Goal: Transaction & Acquisition: Purchase product/service

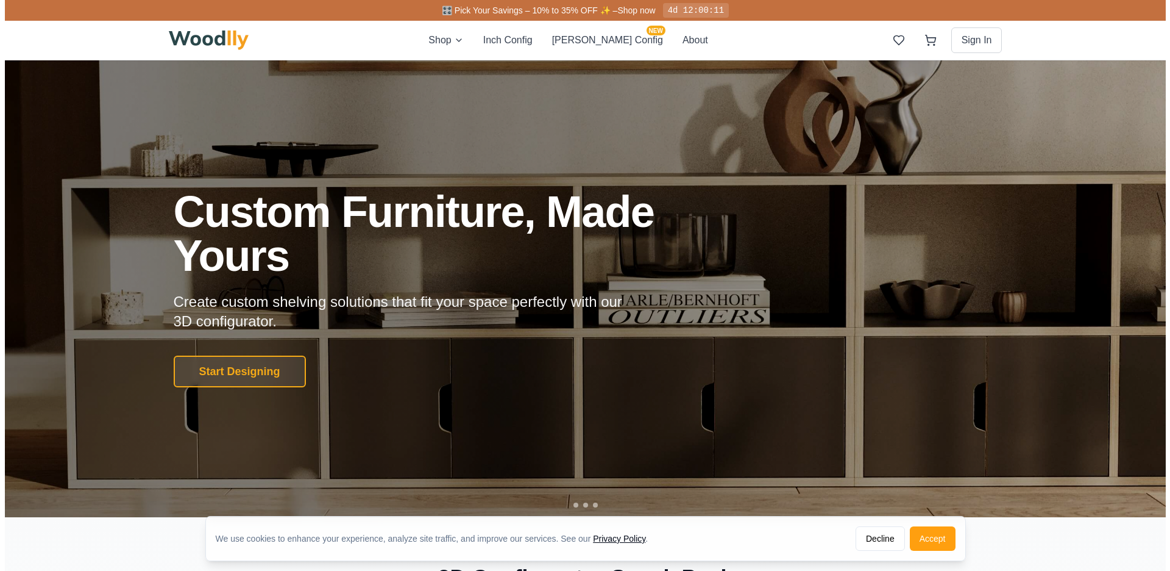
scroll to position [2, 0]
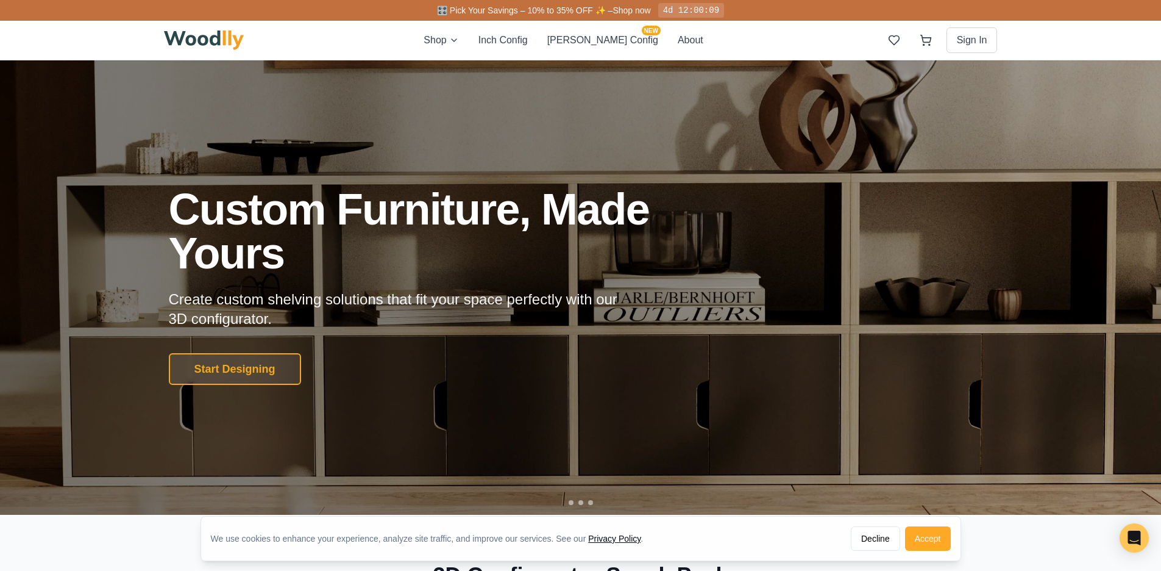
click at [936, 536] on button "Accept" at bounding box center [928, 538] width 46 height 24
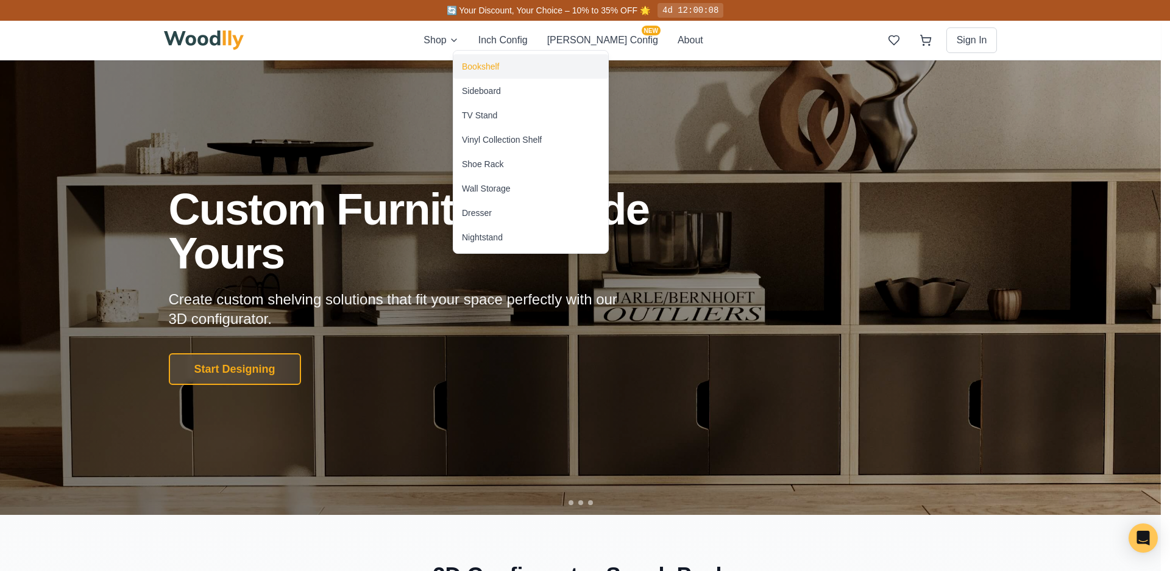
click at [490, 64] on div "Bookshelf" at bounding box center [480, 66] width 37 height 12
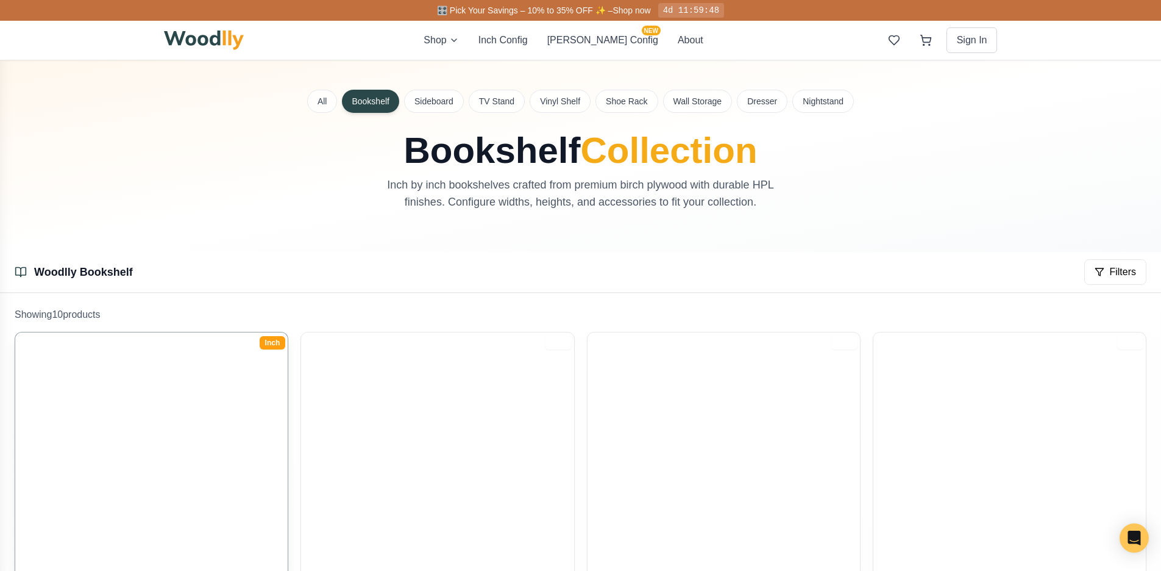
scroll to position [262, 0]
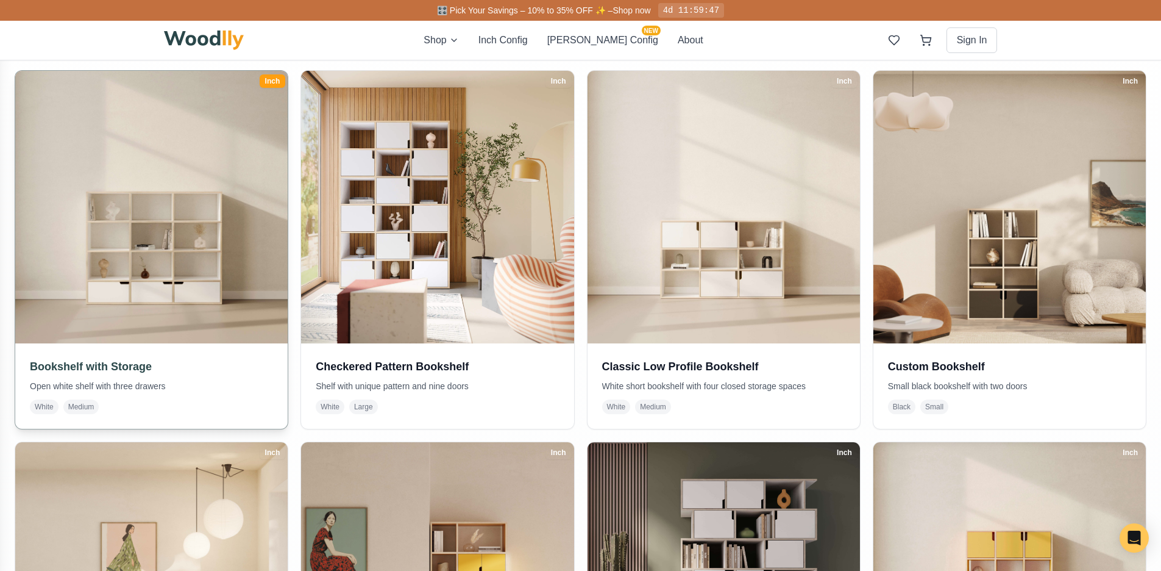
click at [109, 371] on h3 "Bookshelf with Storage" at bounding box center [151, 366] width 243 height 17
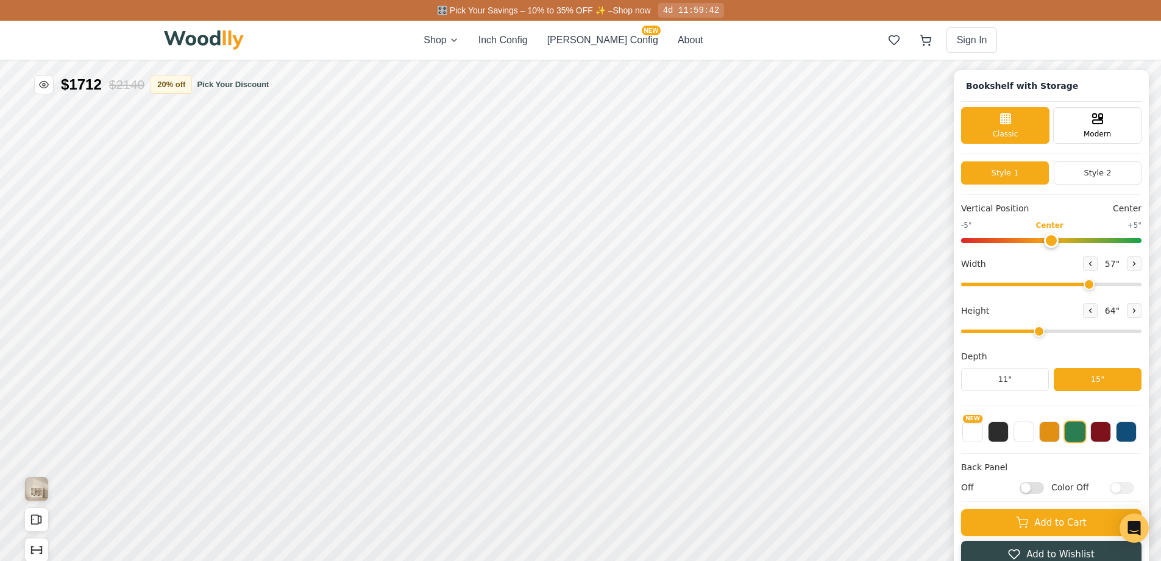
type input "57"
type input "4"
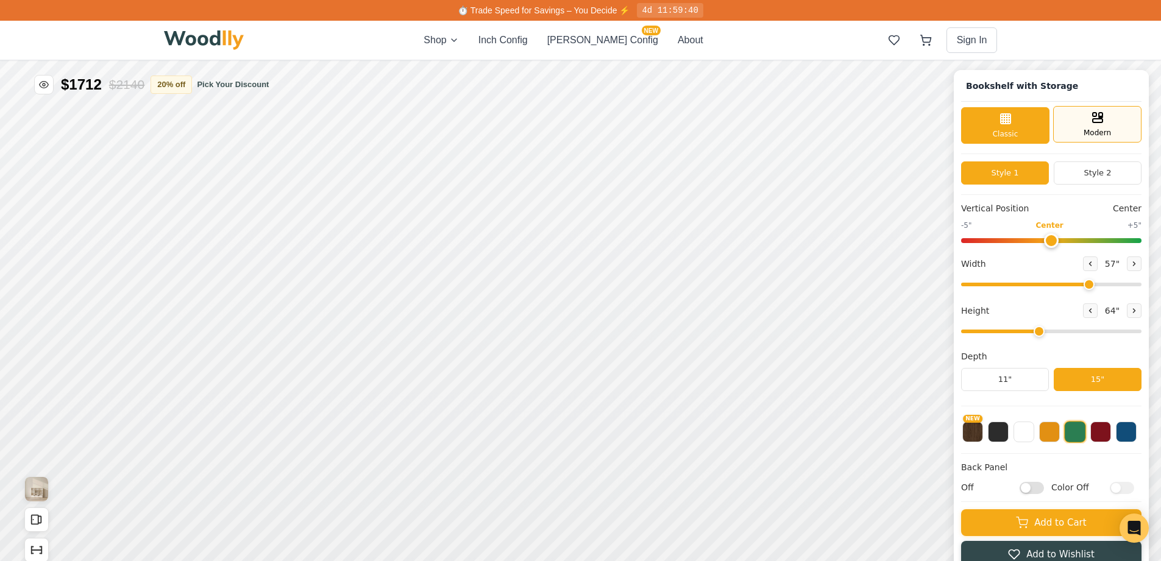
click at [1085, 130] on div "Modern" at bounding box center [1097, 124] width 88 height 37
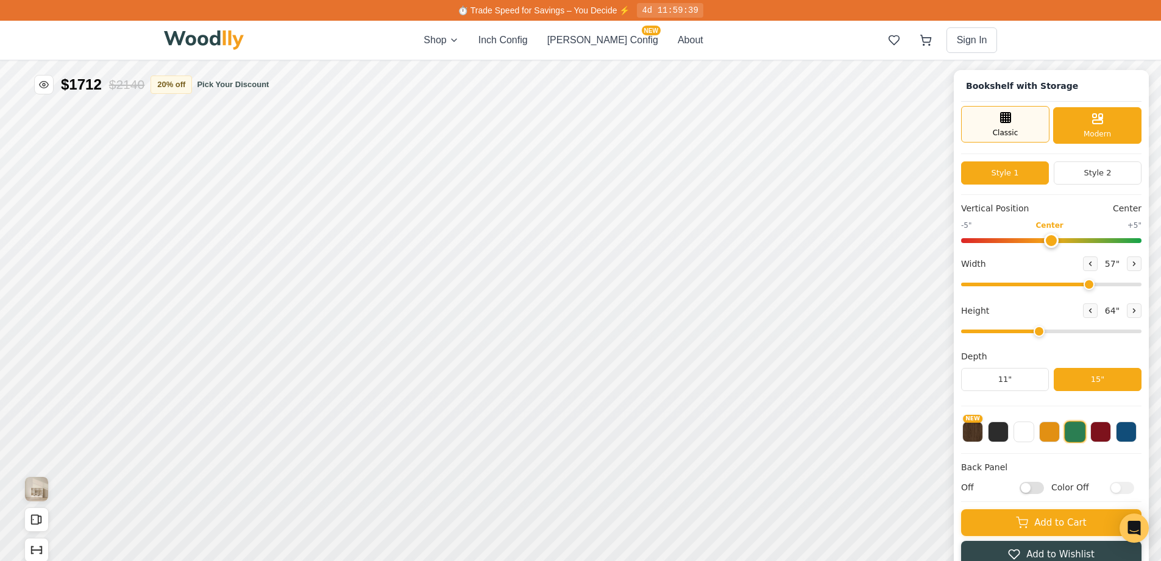
click at [1042, 135] on div "Classic" at bounding box center [1005, 124] width 88 height 37
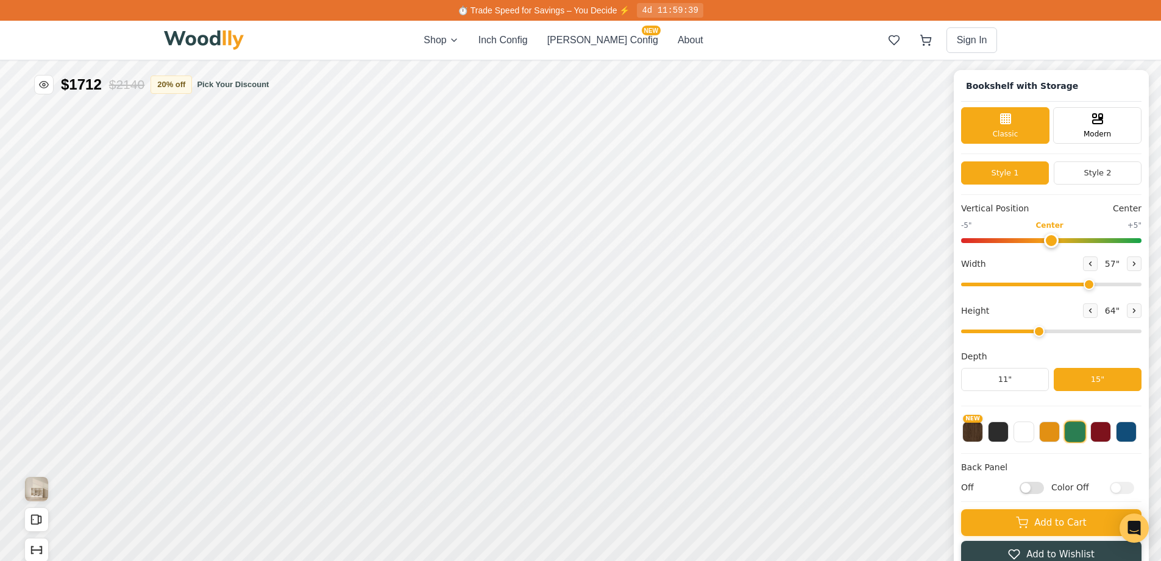
click at [1090, 185] on div "Style 1 Style 2" at bounding box center [1051, 179] width 180 height 34
click at [1091, 178] on button "Style 2" at bounding box center [1098, 173] width 88 height 23
click at [1049, 182] on button "Style 1" at bounding box center [1005, 173] width 88 height 23
click at [1095, 176] on button "Style 2" at bounding box center [1098, 173] width 88 height 23
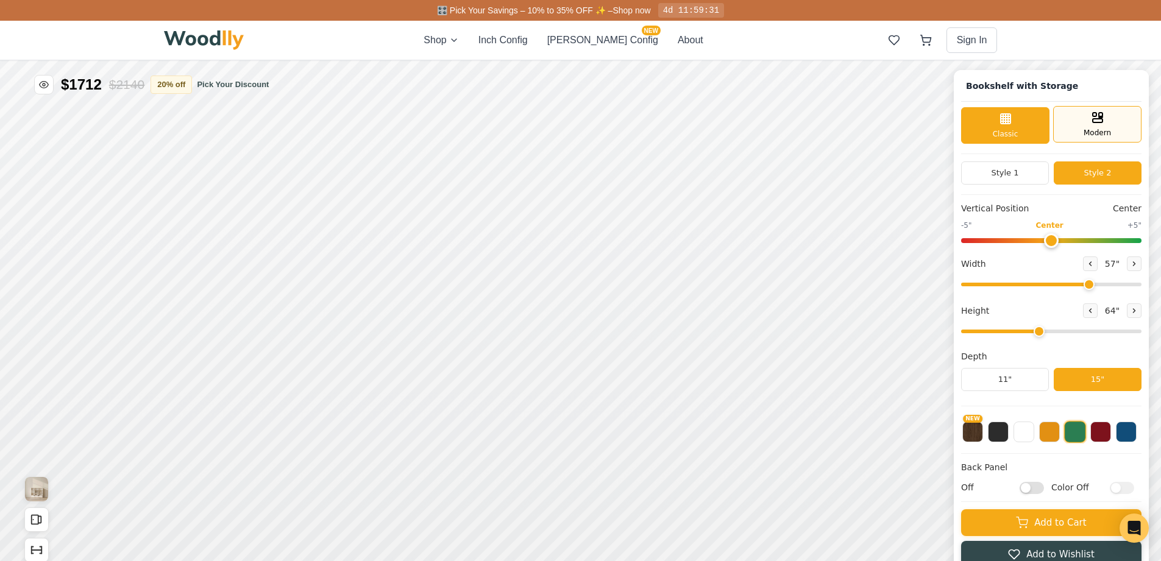
click at [1122, 129] on div "Modern" at bounding box center [1097, 124] width 88 height 37
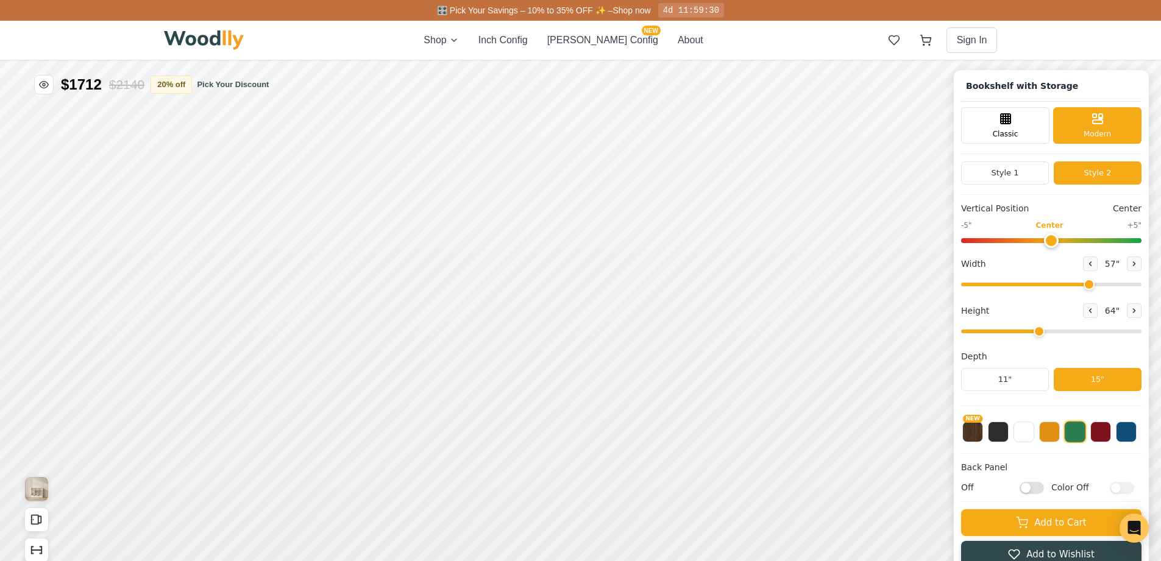
click at [1055, 190] on div "Style 1 Style 2" at bounding box center [1051, 179] width 180 height 34
click at [1041, 181] on button "Style 1" at bounding box center [1005, 173] width 88 height 23
drag, startPoint x: 1075, startPoint y: 177, endPoint x: 1056, endPoint y: 174, distance: 19.2
click at [1075, 177] on button "Style 2" at bounding box center [1098, 173] width 88 height 23
click at [1019, 140] on div "Classic" at bounding box center [1005, 124] width 88 height 37
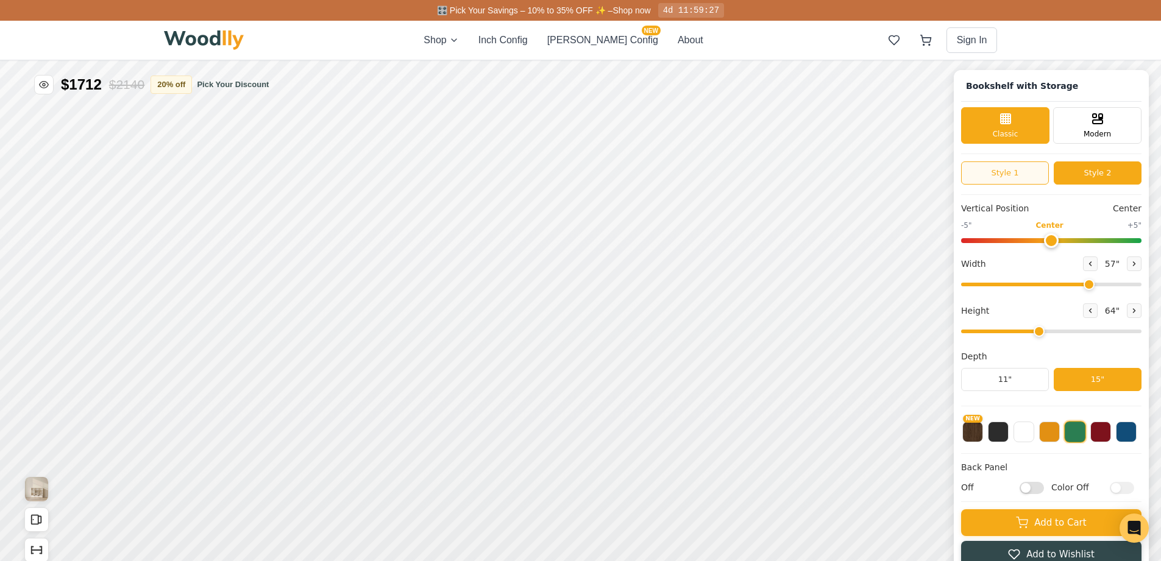
click at [1020, 173] on button "Style 1" at bounding box center [1005, 173] width 88 height 23
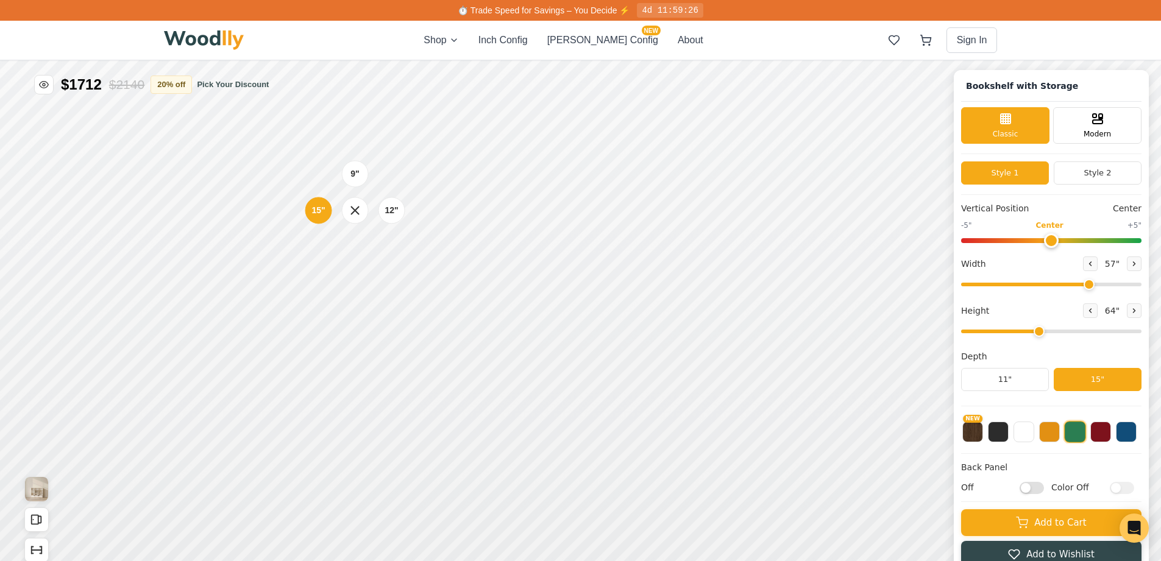
scroll to position [4, 0]
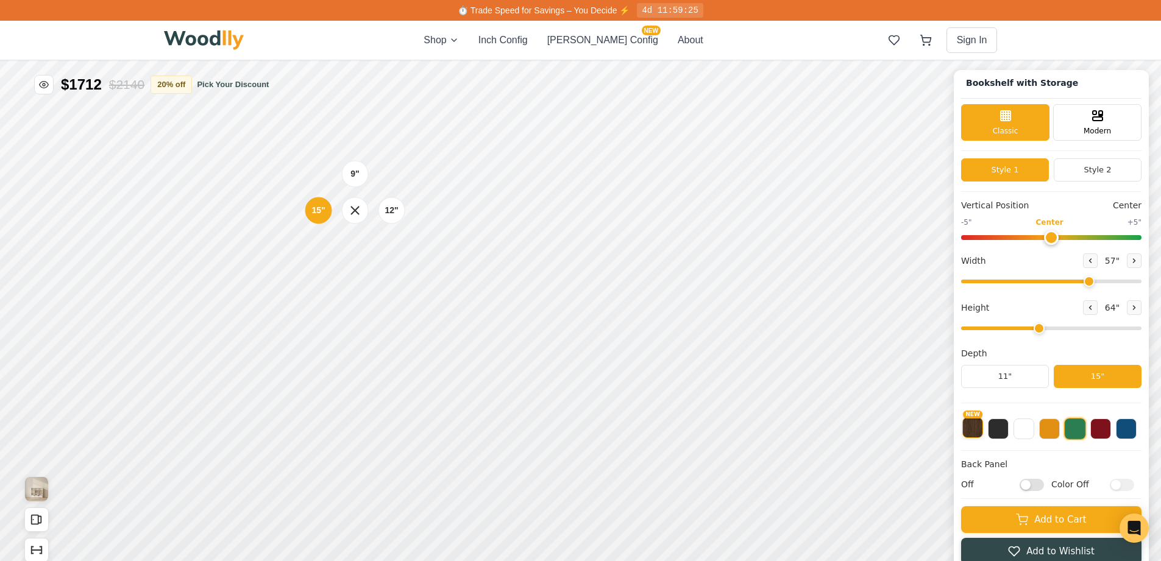
click at [983, 430] on button "NEW" at bounding box center [973, 428] width 21 height 21
click at [1001, 429] on button at bounding box center [998, 428] width 21 height 21
click at [1057, 422] on button at bounding box center [1049, 428] width 21 height 21
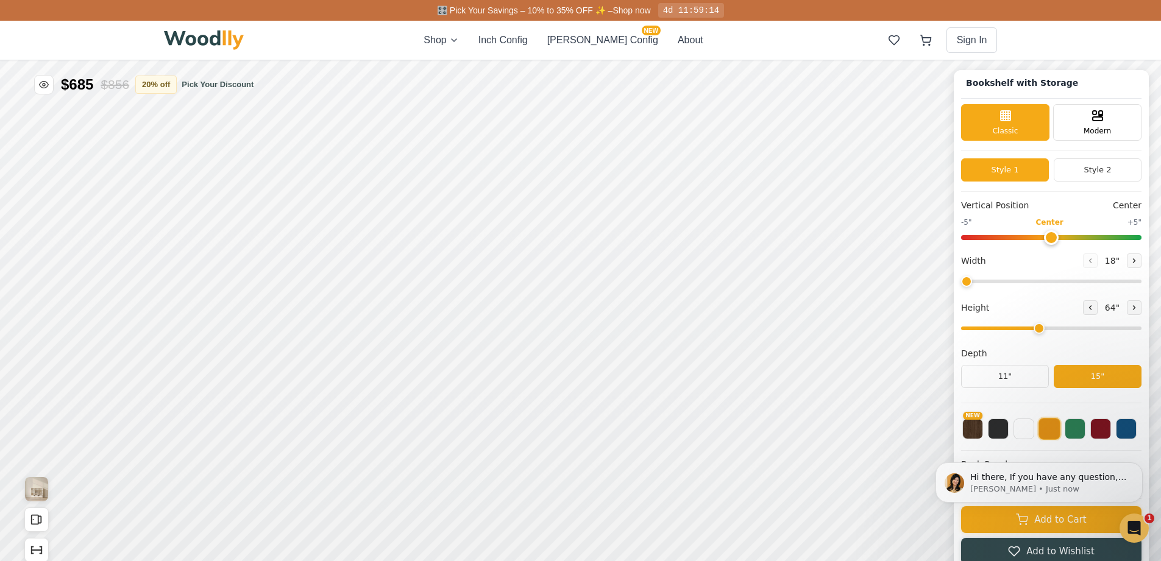
scroll to position [0, 0]
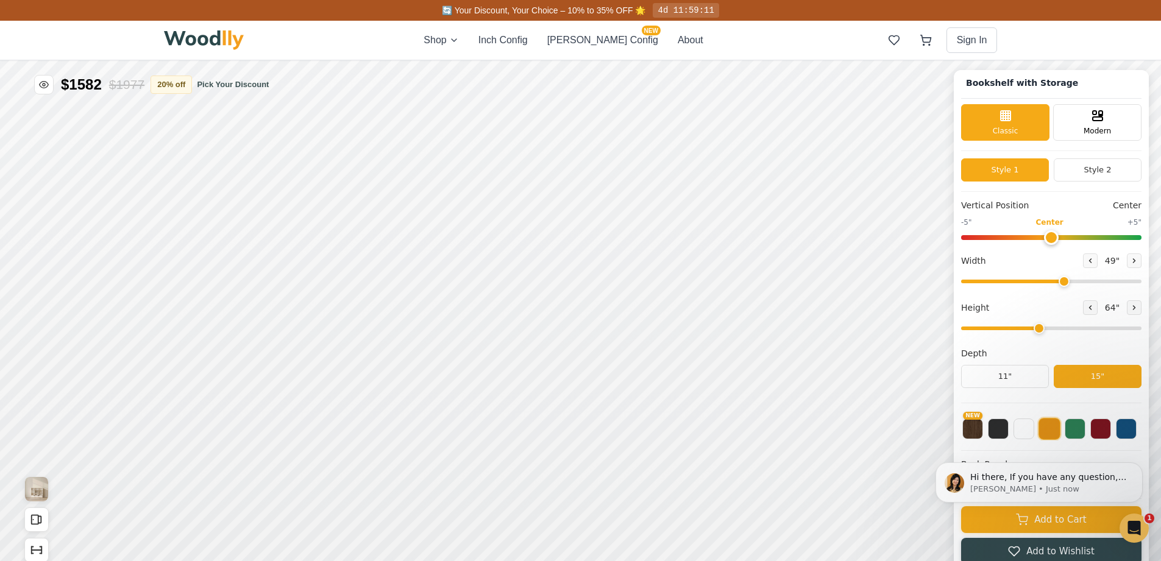
drag, startPoint x: 1094, startPoint y: 277, endPoint x: 1070, endPoint y: 285, distance: 24.3
type input "49"
click at [1070, 283] on input "range" at bounding box center [1051, 282] width 180 height 4
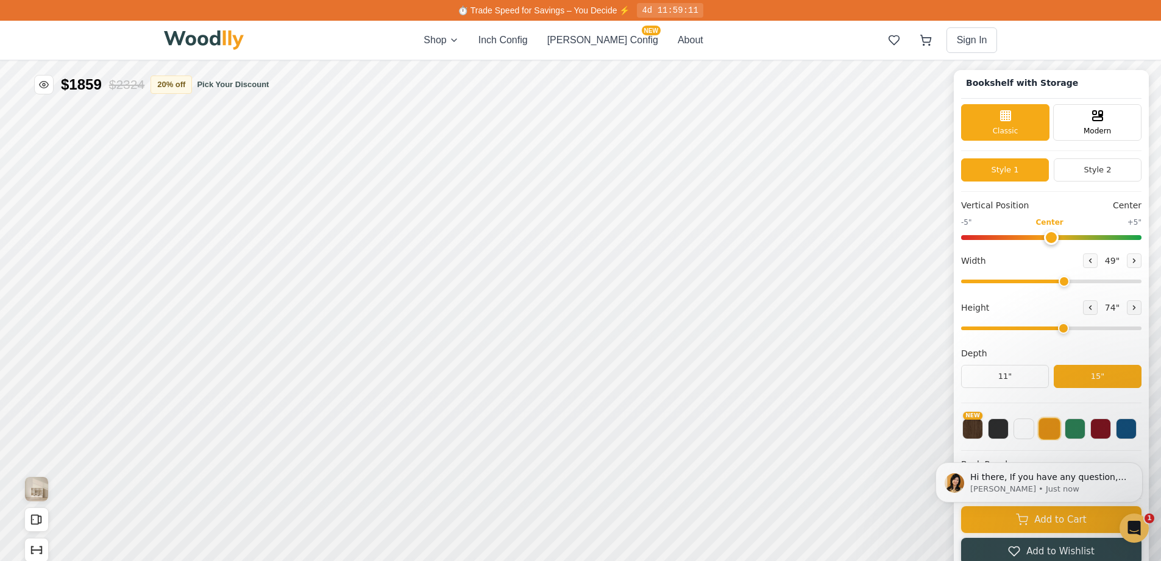
type input "4"
drag, startPoint x: 1051, startPoint y: 332, endPoint x: 1049, endPoint y: 319, distance: 12.4
click at [1049, 327] on input "range" at bounding box center [1051, 329] width 180 height 4
click at [528, 45] on button "Inch Config" at bounding box center [503, 40] width 49 height 15
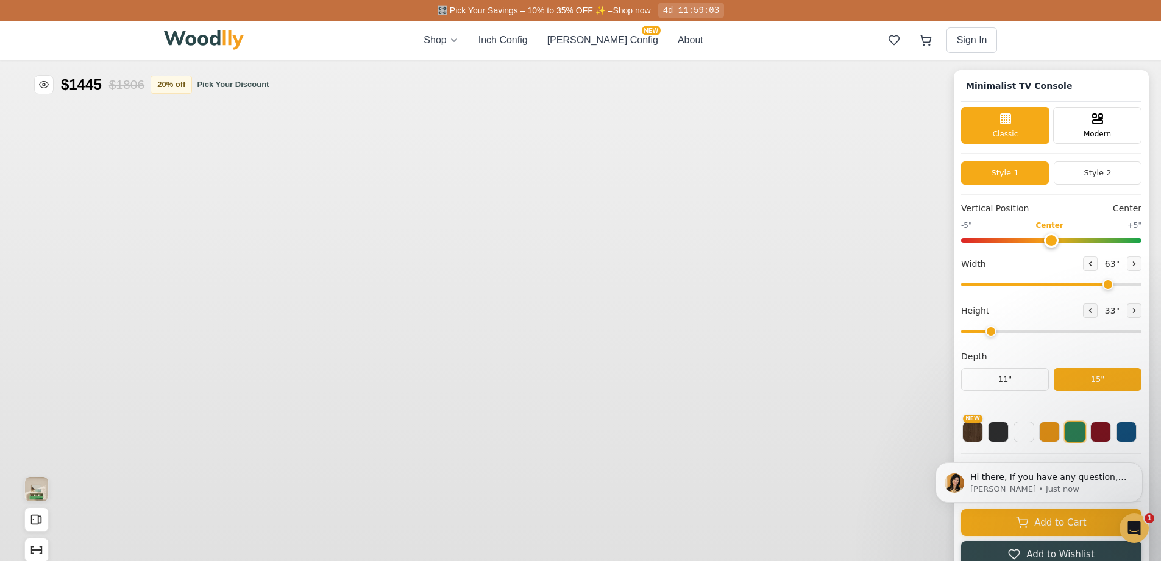
type input "63"
type input "2"
